Goal: Communication & Community: Participate in discussion

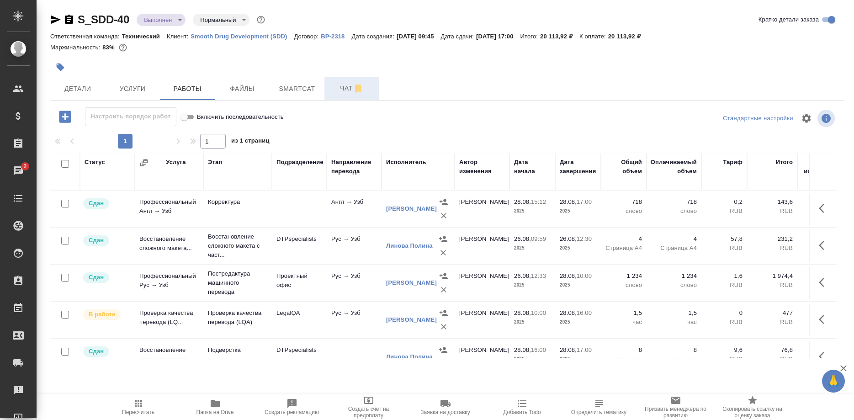
click at [341, 92] on span "Чат" at bounding box center [352, 88] width 44 height 11
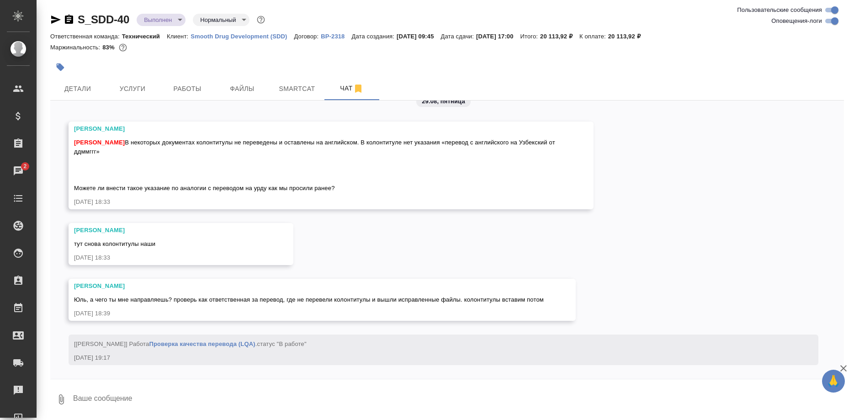
scroll to position [5997, 0]
click at [187, 85] on span "Работы" at bounding box center [188, 88] width 44 height 11
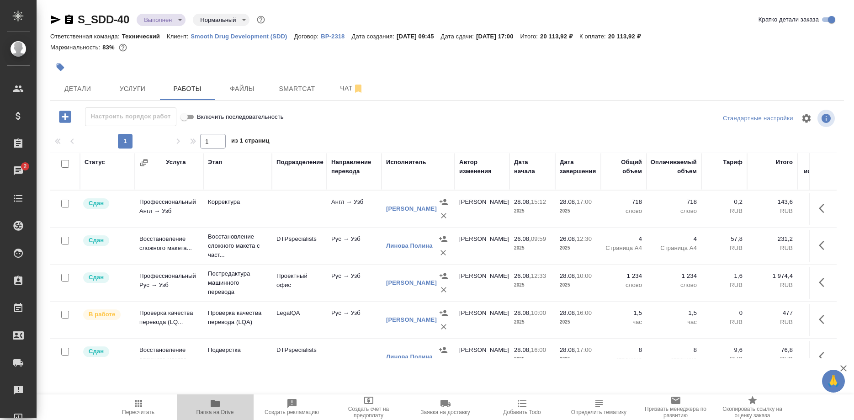
click at [216, 403] on icon "button" at bounding box center [215, 403] width 9 height 7
click at [339, 91] on span "Чат" at bounding box center [352, 88] width 44 height 11
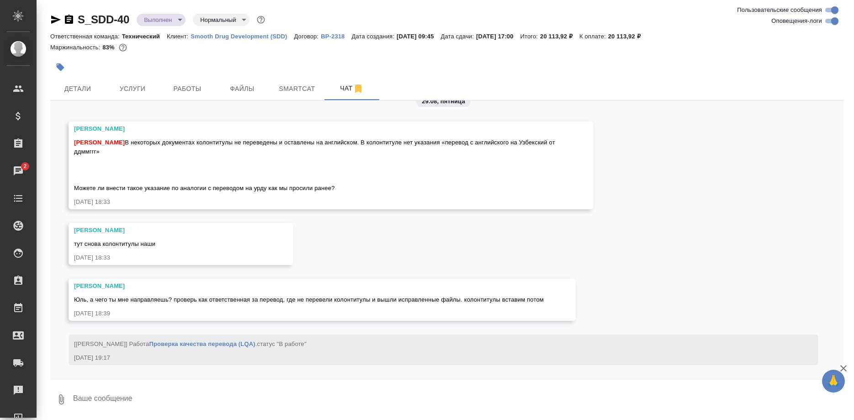
scroll to position [5997, 0]
click at [294, 91] on span "Smartcat" at bounding box center [297, 88] width 44 height 11
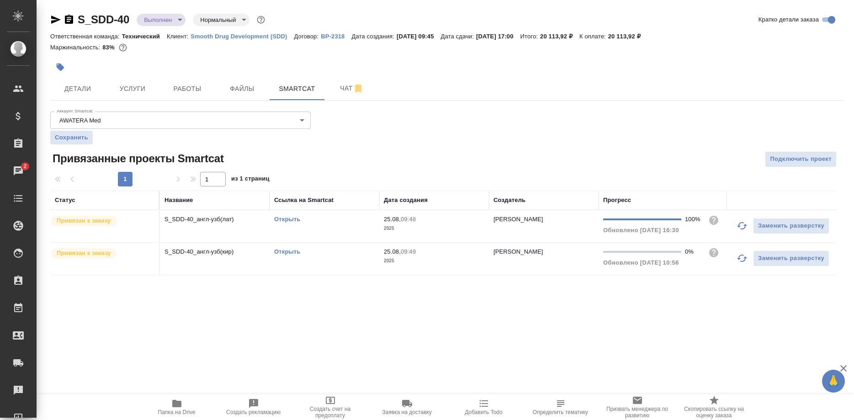
click at [290, 218] on link "Открыть" at bounding box center [287, 219] width 26 height 7
click at [332, 92] on span "Чат" at bounding box center [352, 88] width 44 height 11
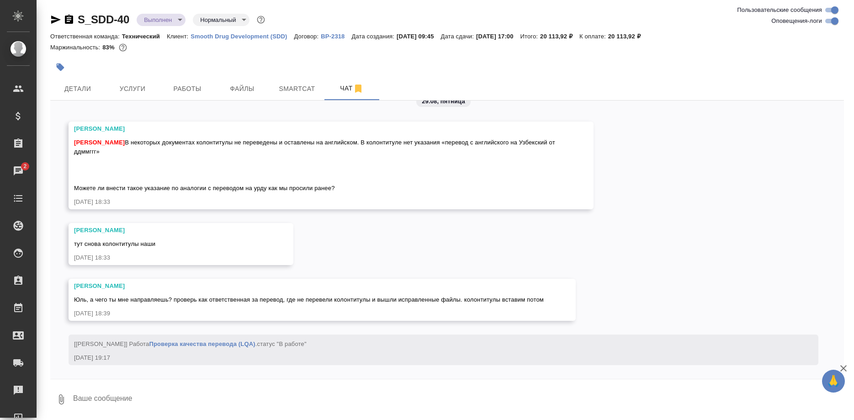
scroll to position [5997, 0]
click at [230, 387] on textarea at bounding box center [458, 399] width 772 height 31
paste textarea "[URL][DOMAIN_NAME]"
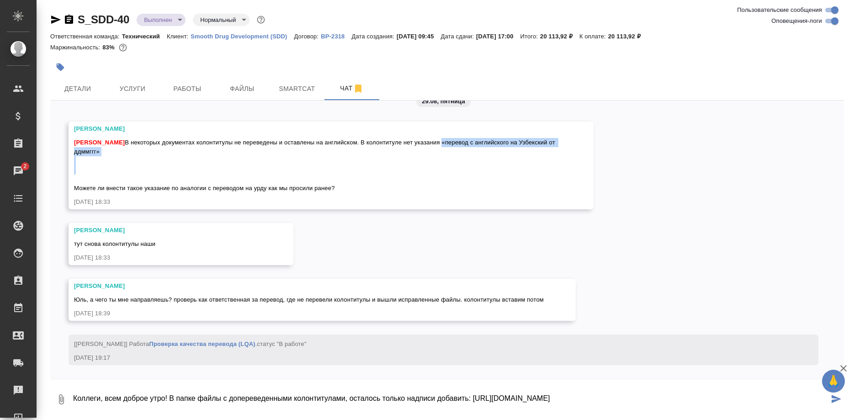
drag, startPoint x: 385, startPoint y: 151, endPoint x: 537, endPoint y: 157, distance: 151.9
click at [537, 157] on div "[PERSON_NAME] [PERSON_NAME] В некоторых документах колонтитулы не переведены и …" at bounding box center [331, 166] width 525 height 88
copy span "я «перевод с английского на Узбекский от ддммггг»"
click at [433, 396] on textarea "Коллеги, всем доброе утро! В папке файлы с допереведенными колонтитулами, остал…" at bounding box center [450, 399] width 757 height 31
paste textarea "я «перевод с английского на Узбекский от ддммггг»"
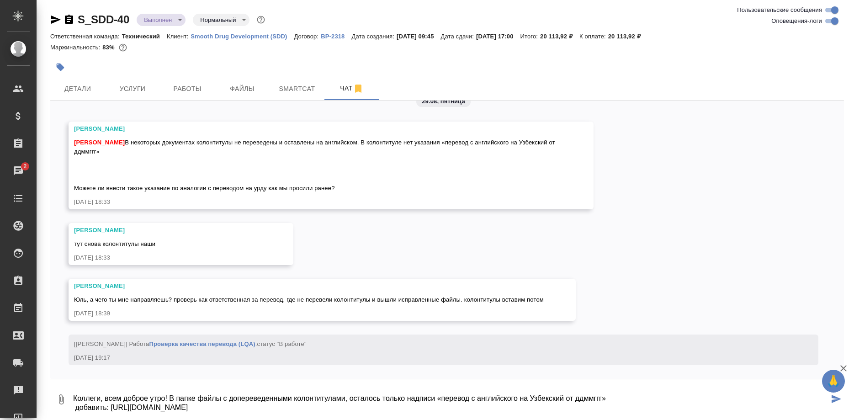
click at [634, 398] on textarea "Коллеги, всем доброе утро! В папке файлы с допереведенными колонтитулами, остал…" at bounding box center [450, 399] width 757 height 31
type textarea "Коллеги, всем доброе утро! В папке файлы с допереведенными колонтитулами, остал…"
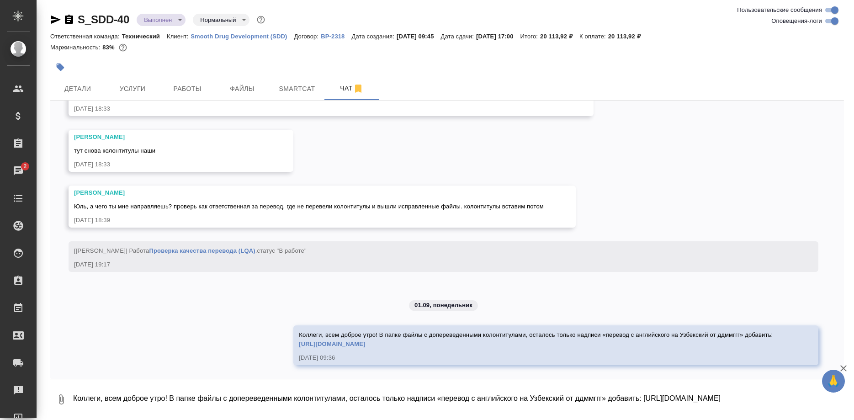
scroll to position [6091, 0]
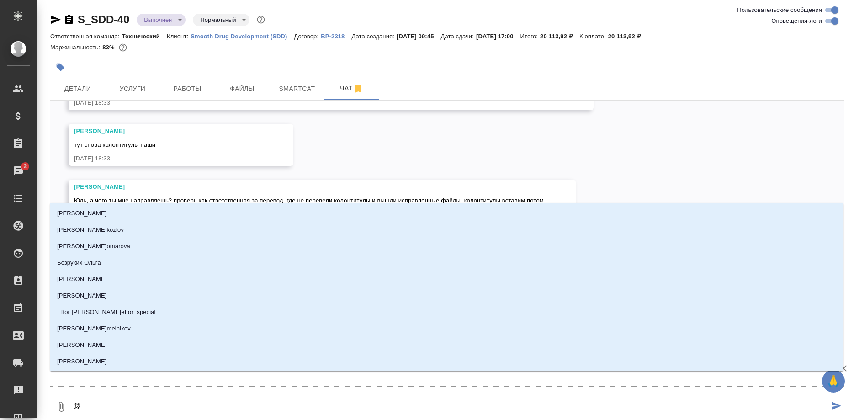
type textarea "@з"
type input "з"
type textarea "@за"
type input "за"
type textarea "@заб"
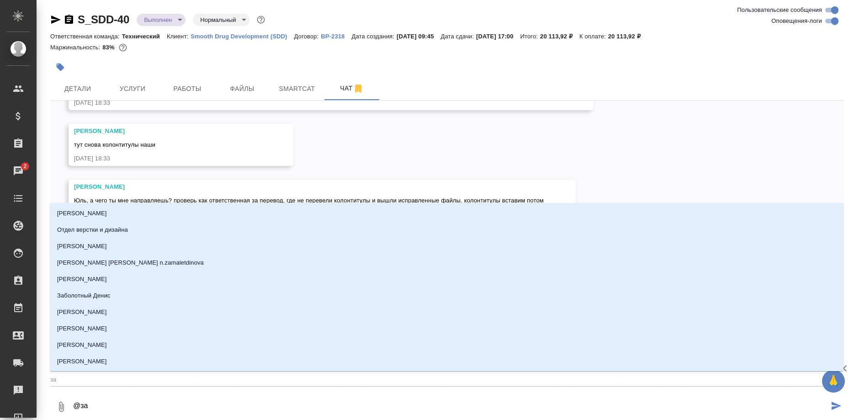
type input "заб"
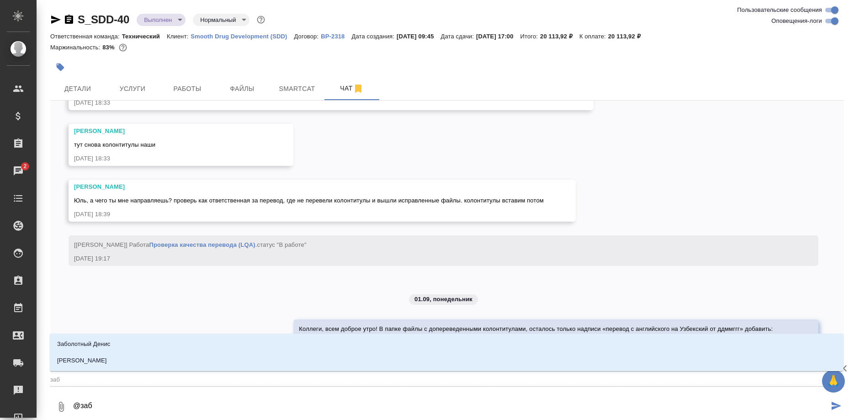
type textarea "@забо"
type input "забо"
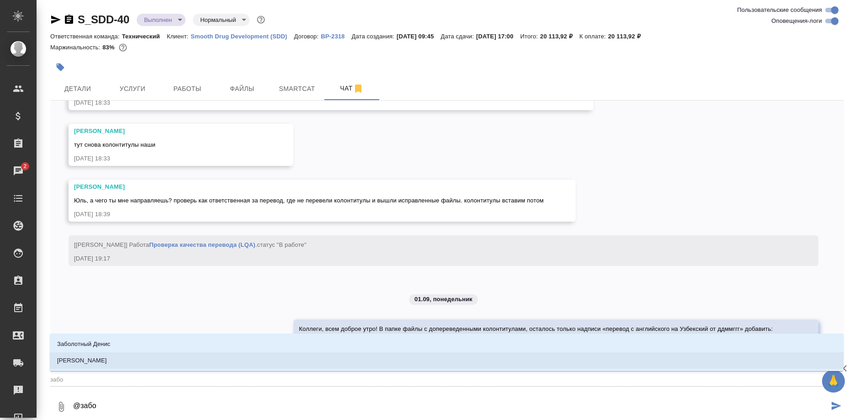
click at [97, 357] on p "[PERSON_NAME]" at bounding box center [82, 360] width 50 height 9
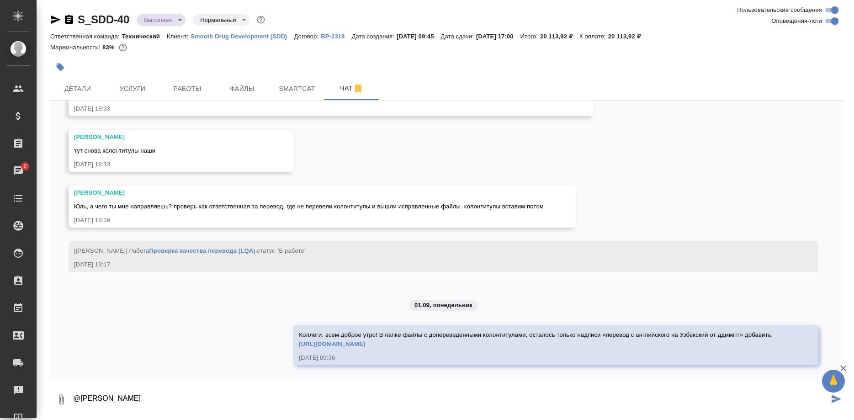
type textarea "@[PERSON_NAME]"
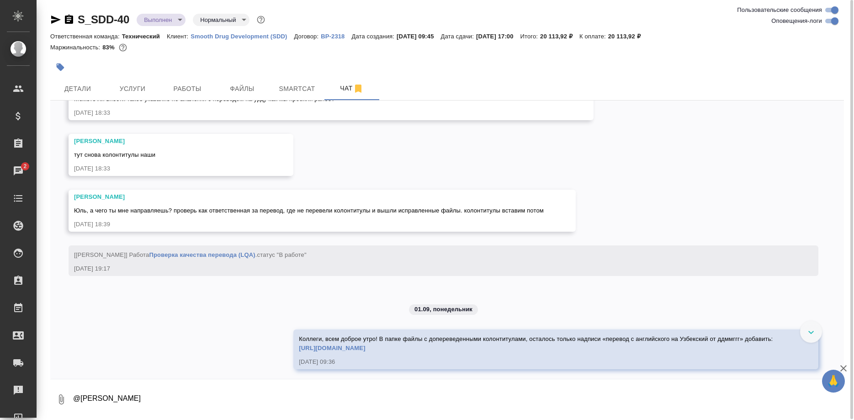
scroll to position [5948, 0]
click at [237, 37] on p "Smooth Drug Development (SDD)" at bounding box center [242, 36] width 103 height 7
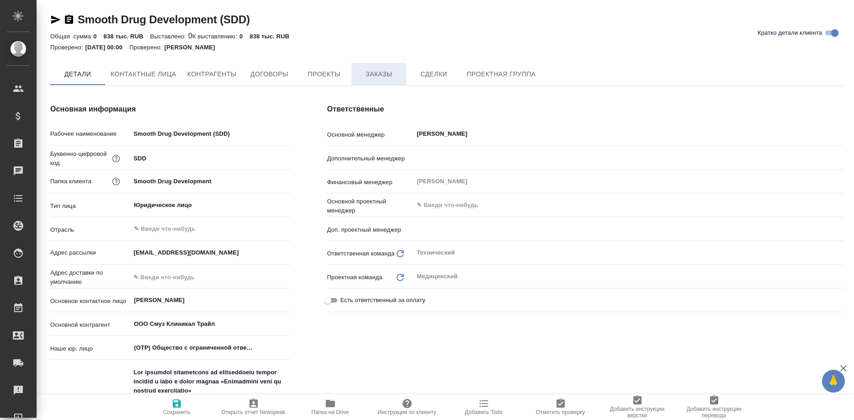
type textarea "x"
click at [371, 76] on span "Заказы" at bounding box center [379, 74] width 44 height 11
type textarea "x"
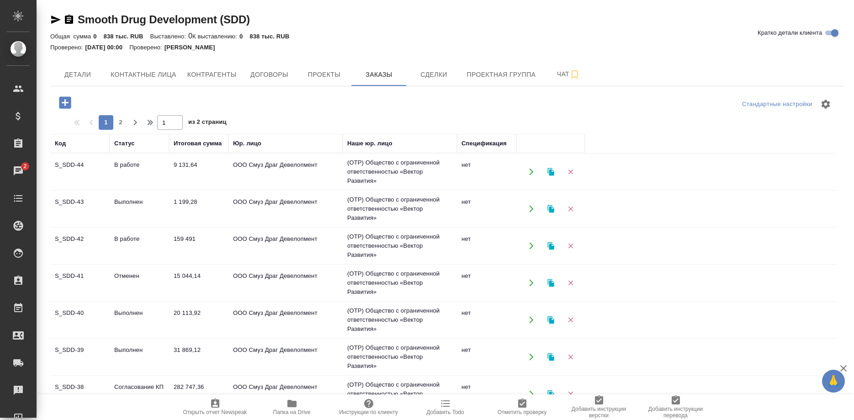
click at [72, 201] on td "S_SDD-43" at bounding box center [79, 209] width 59 height 32
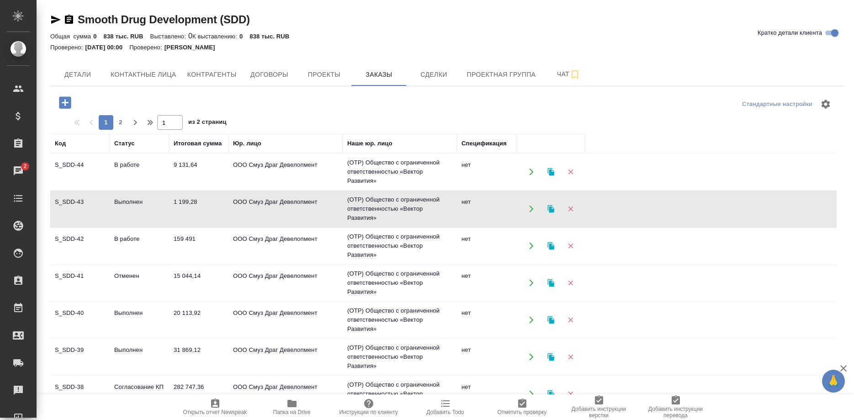
click at [72, 201] on td "S_SDD-43" at bounding box center [79, 209] width 59 height 32
click at [67, 165] on td "S_SDD-44" at bounding box center [79, 172] width 59 height 32
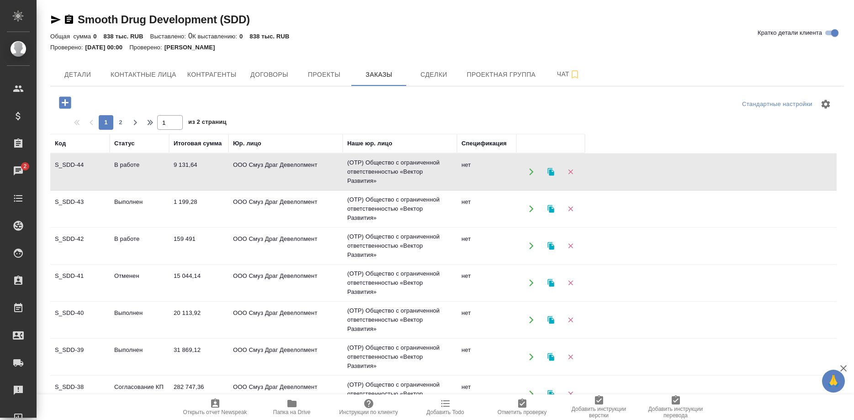
click at [67, 165] on td "S_SDD-44" at bounding box center [79, 172] width 59 height 32
click at [72, 241] on td "S_SDD-42" at bounding box center [79, 246] width 59 height 32
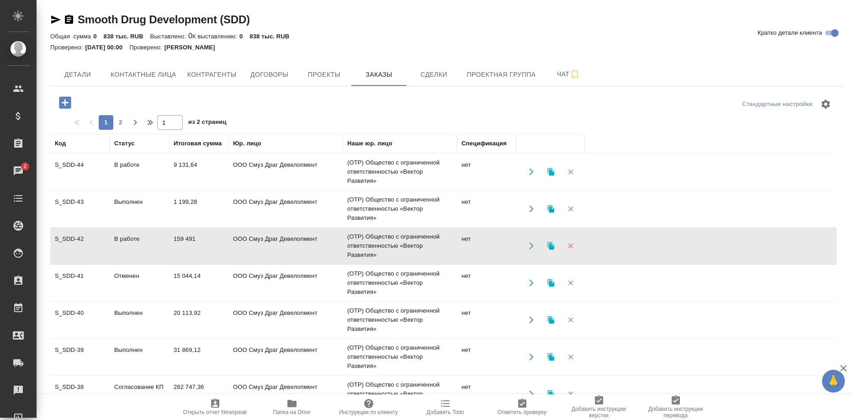
click at [72, 241] on td "S_SDD-42" at bounding box center [79, 246] width 59 height 32
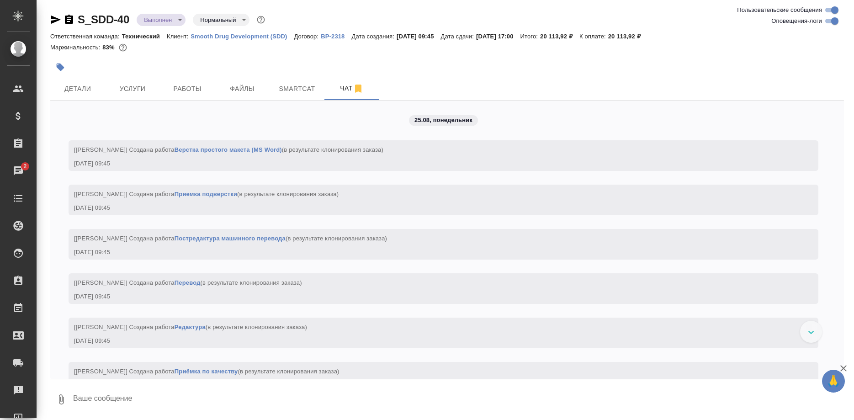
scroll to position [5948, 0]
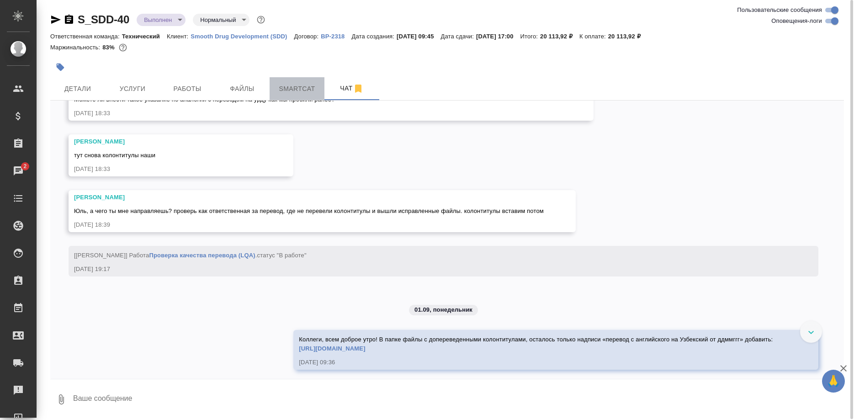
click at [289, 90] on span "Smartcat" at bounding box center [297, 88] width 44 height 11
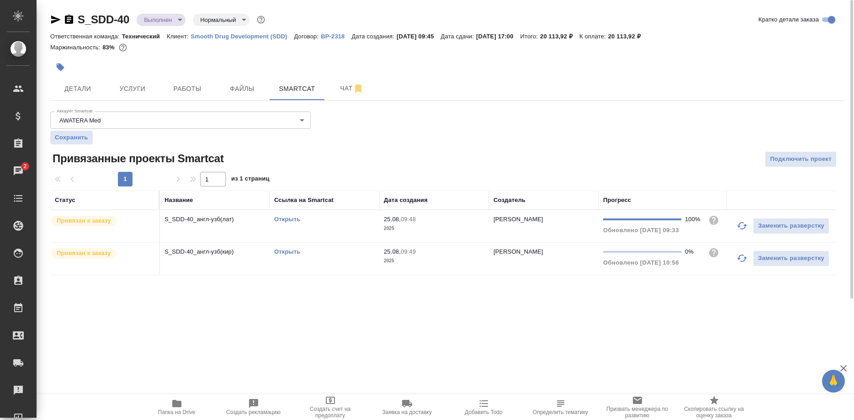
click at [288, 220] on link "Открыть" at bounding box center [287, 219] width 26 height 7
click at [343, 79] on button "Чат" at bounding box center [352, 88] width 55 height 23
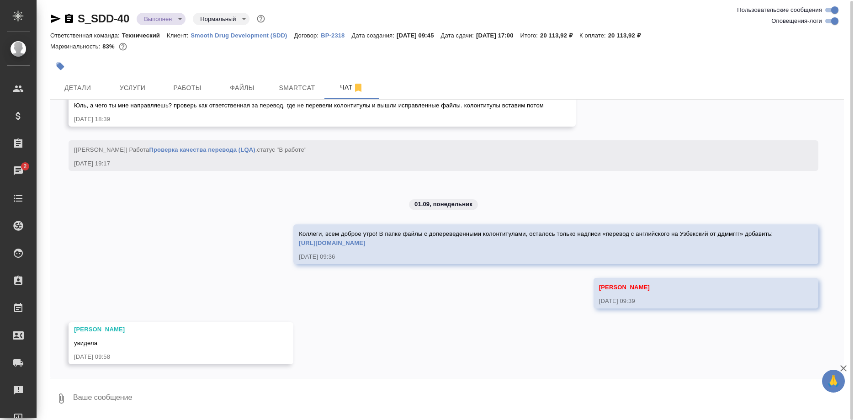
scroll to position [6191, 0]
click at [260, 208] on div "25.08, понедельник [Усманова Ольга] Создана работа Верстка простого макета (MS …" at bounding box center [447, 239] width 794 height 278
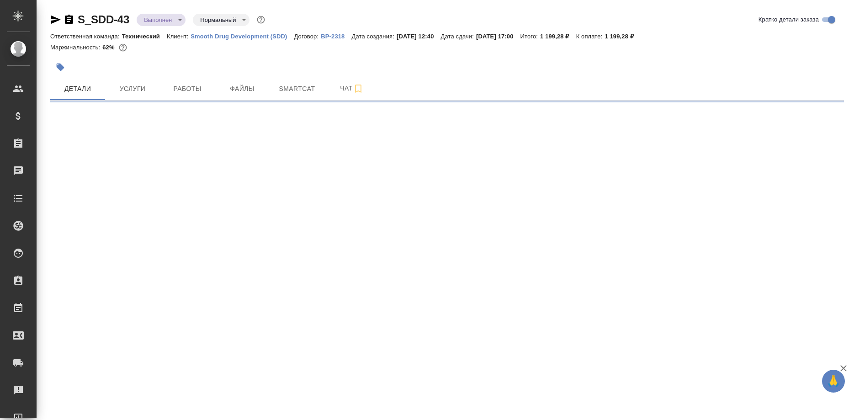
select select "RU"
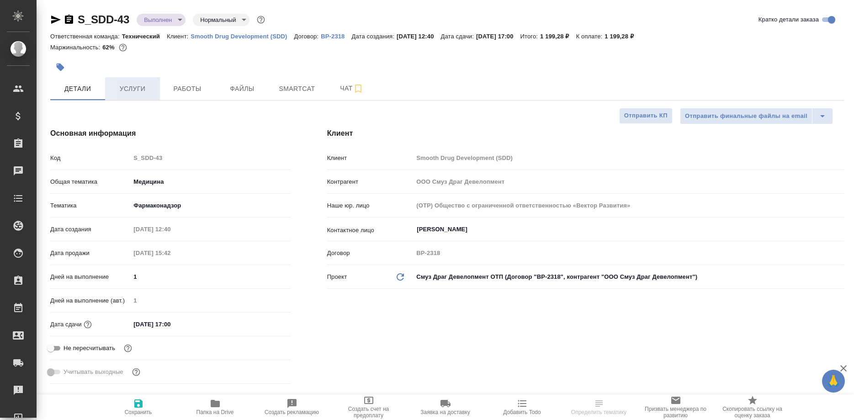
type textarea "x"
click at [140, 83] on button "Услуги" at bounding box center [132, 88] width 55 height 23
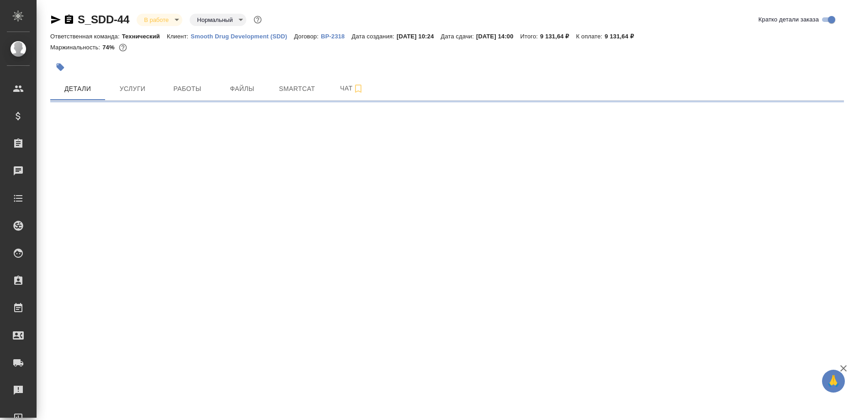
select select "RU"
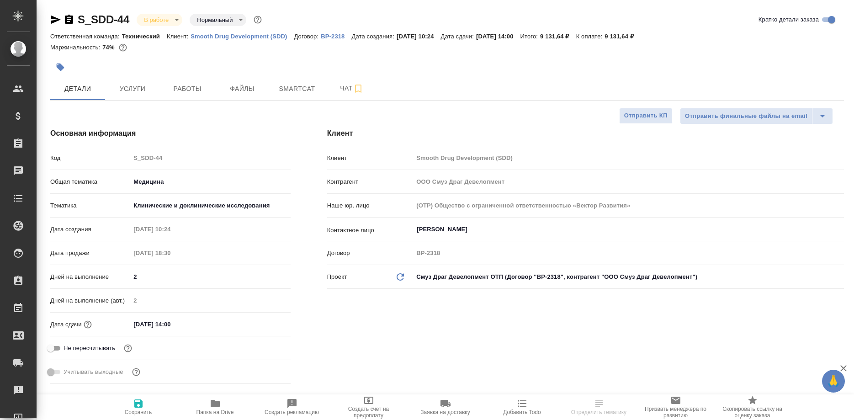
type textarea "x"
click at [187, 92] on span "Работы" at bounding box center [188, 88] width 44 height 11
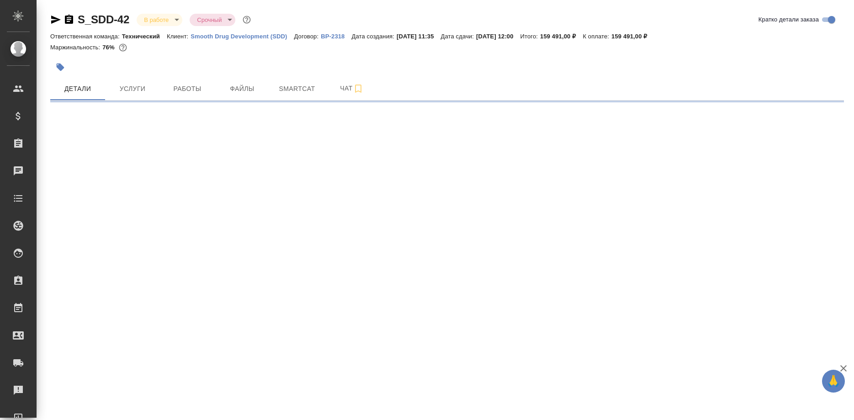
select select "RU"
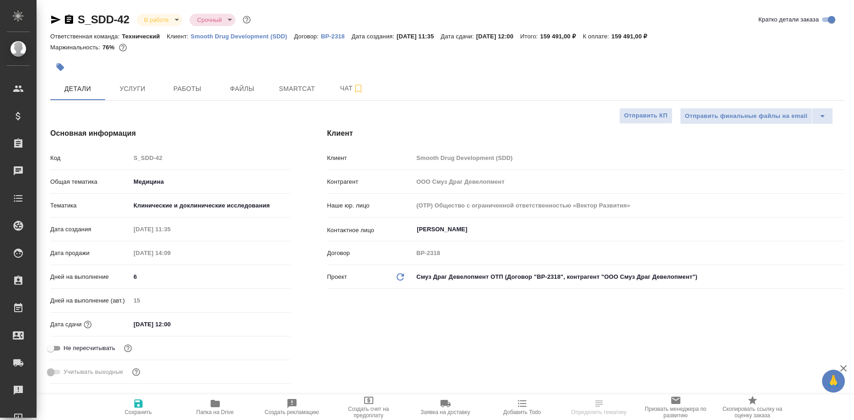
type textarea "x"
click at [183, 98] on button "Работы" at bounding box center [187, 88] width 55 height 23
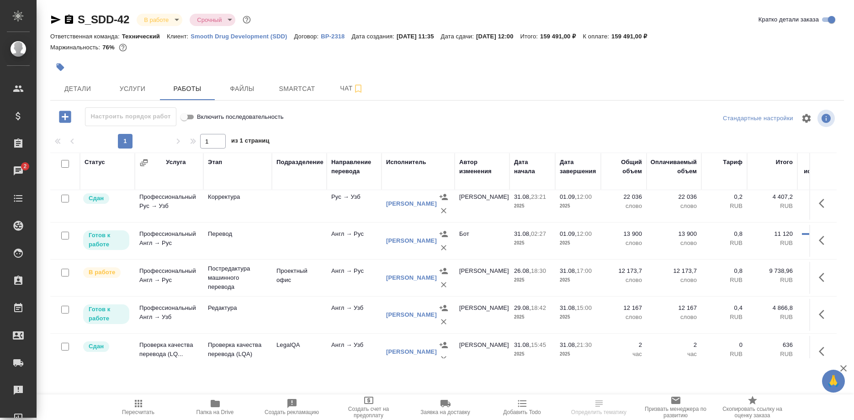
scroll to position [91, 0]
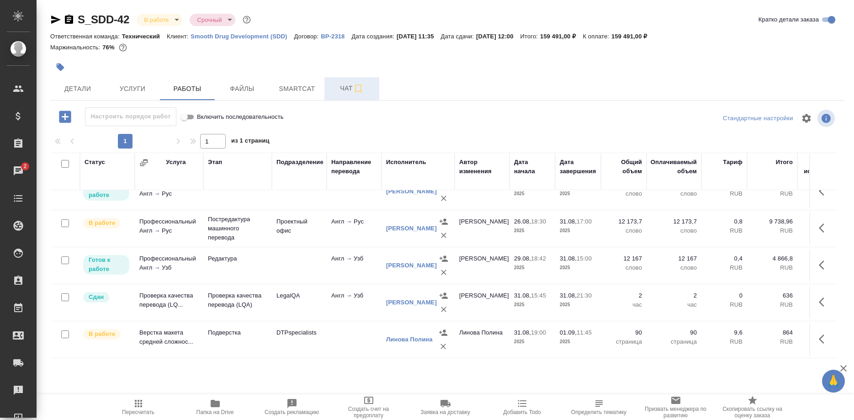
click at [335, 91] on span "Чат" at bounding box center [352, 88] width 44 height 11
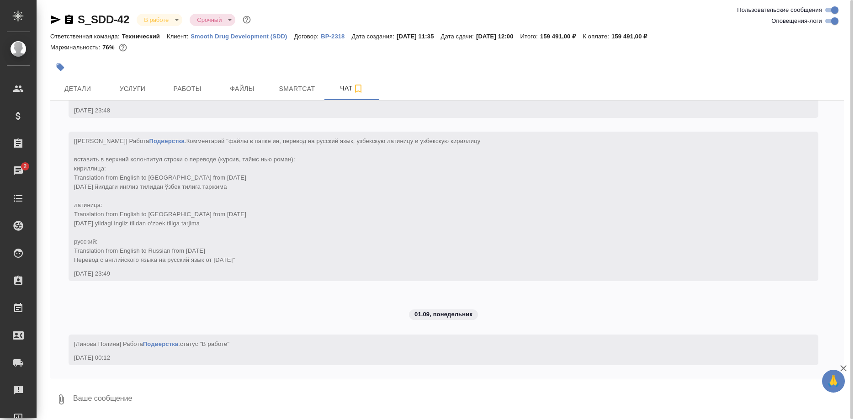
scroll to position [8820, 0]
click at [299, 92] on span "Smartcat" at bounding box center [297, 88] width 44 height 11
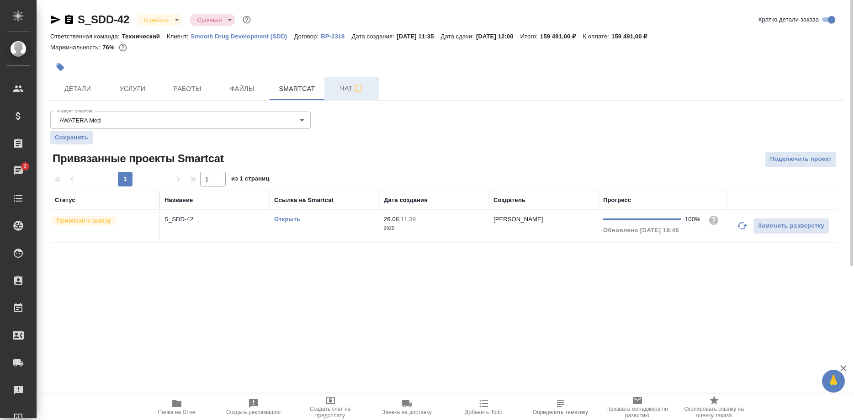
click at [335, 86] on span "Чат" at bounding box center [352, 88] width 44 height 11
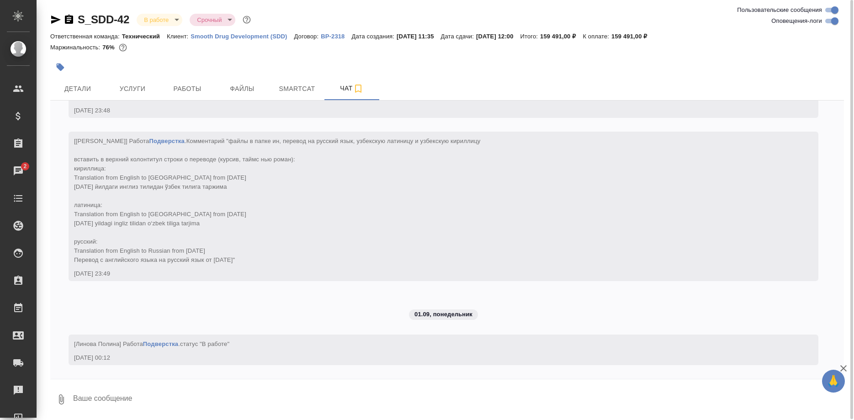
scroll to position [8820, 0]
